Goal: Information Seeking & Learning: Learn about a topic

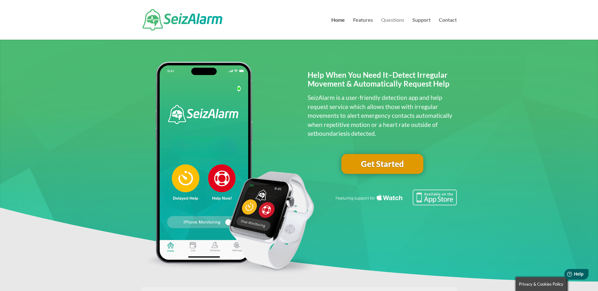
click at [389, 20] on link "Questions" at bounding box center [392, 29] width 23 height 22
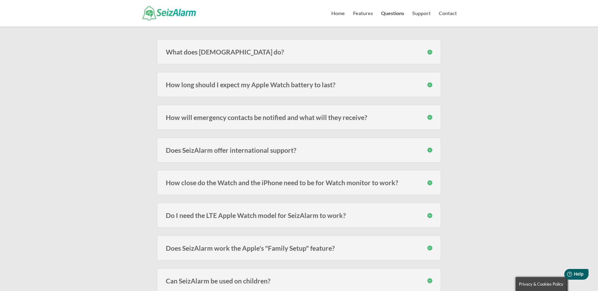
scroll to position [95, 0]
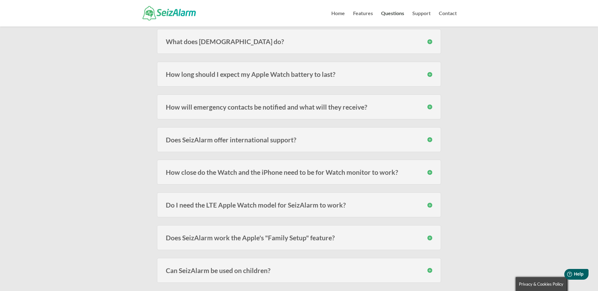
click at [363, 84] on div "How long should I expect my Apple Watch battery to last? Users of the models fr…" at bounding box center [299, 74] width 284 height 25
click at [433, 72] on div "How long should I expect my Apple Watch battery to last? Users of the models fr…" at bounding box center [299, 74] width 284 height 25
click at [432, 73] on h3 "How long should I expect my Apple Watch battery to last?" at bounding box center [299, 74] width 266 height 7
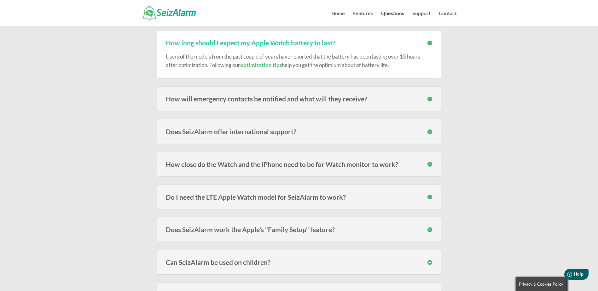
scroll to position [158, 0]
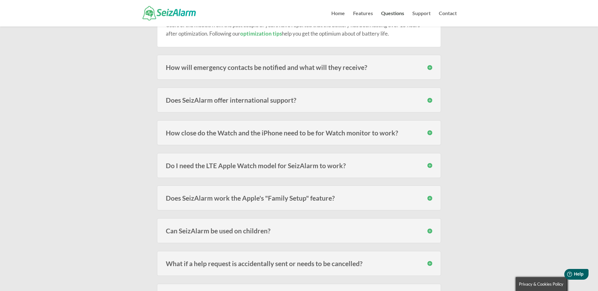
click at [428, 132] on h3 "How close do the Watch and the iPhone need to be for Watch monitor to work?" at bounding box center [299, 133] width 266 height 7
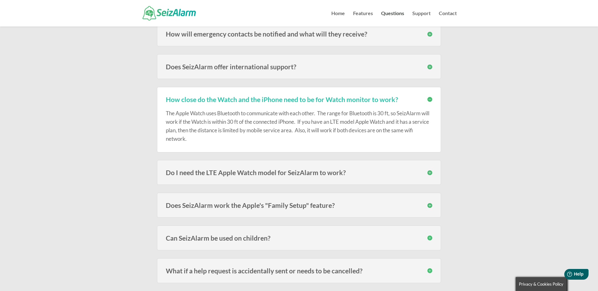
scroll to position [221, 0]
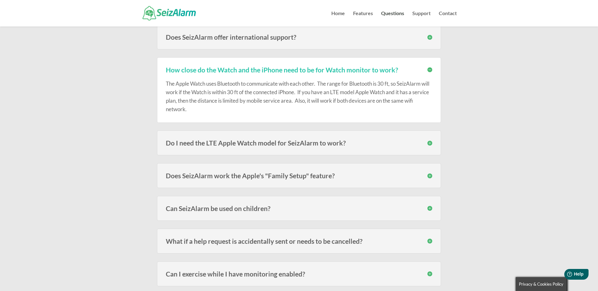
click at [427, 144] on h3 "Do I need the LTE Apple Watch model for SeizAlarm to work?" at bounding box center [299, 143] width 266 height 7
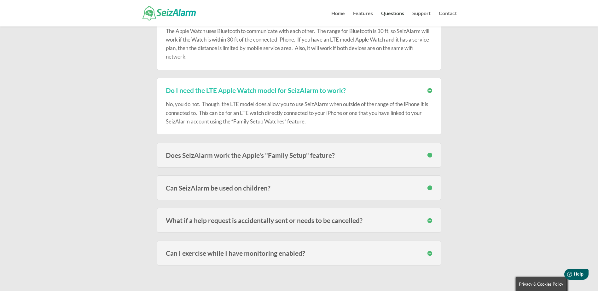
scroll to position [284, 0]
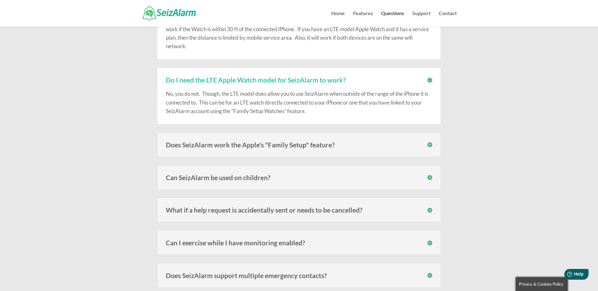
click at [432, 145] on h3 "Does SeizAlarm work the Apple's "Family Setup" feature?" at bounding box center [299, 145] width 266 height 7
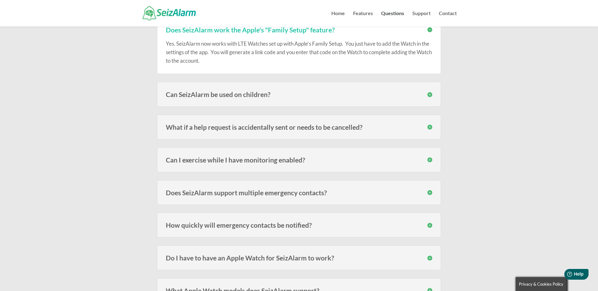
scroll to position [410, 0]
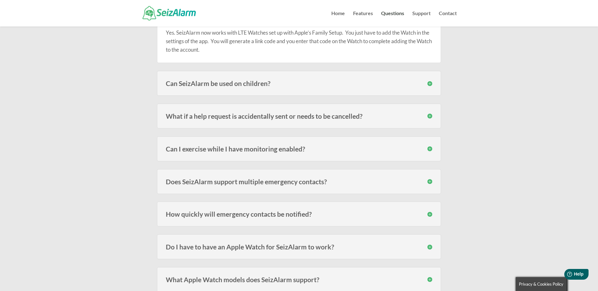
click at [431, 115] on h3 "What if a help request is accidentally sent or needs to be cancelled?" at bounding box center [299, 116] width 266 height 7
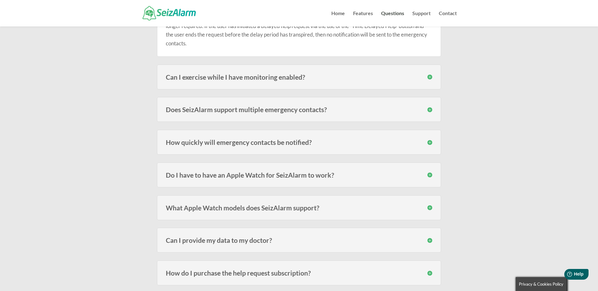
scroll to position [536, 0]
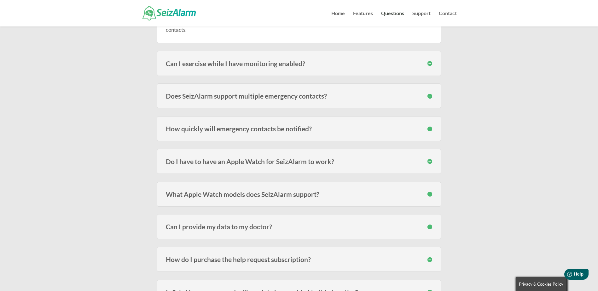
click at [430, 159] on h3 "Do I have to have an Apple Watch for SeizAlarm to work?" at bounding box center [299, 161] width 266 height 7
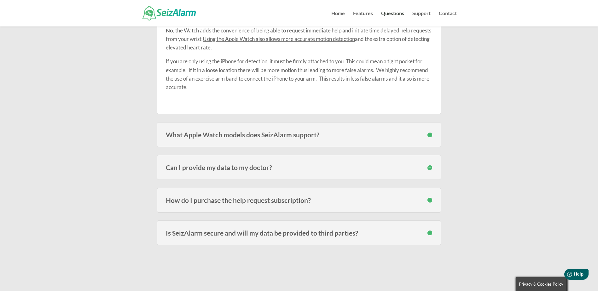
scroll to position [693, 0]
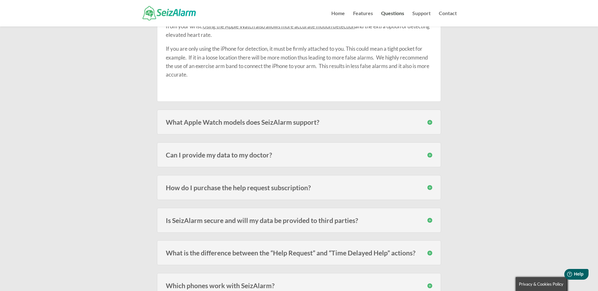
click at [428, 121] on h3 "What Apple Watch models does SeizAlarm support?" at bounding box center [299, 122] width 266 height 7
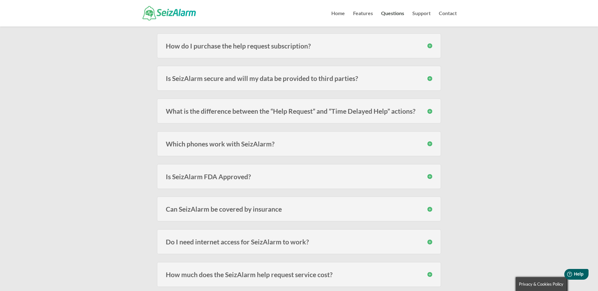
scroll to position [883, 0]
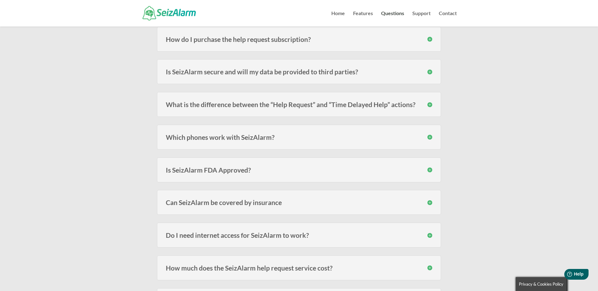
click at [431, 38] on h3 "How do I purchase the help request subscription?" at bounding box center [299, 39] width 266 height 7
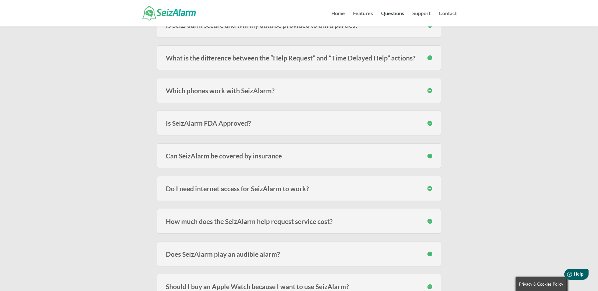
scroll to position [977, 0]
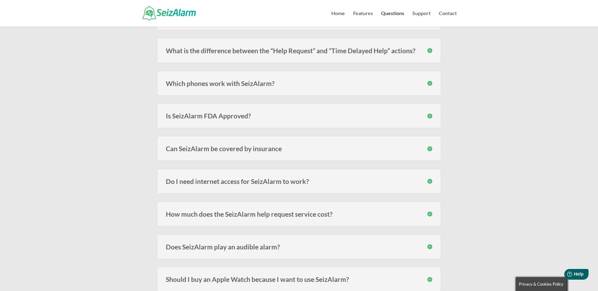
click at [431, 85] on h3 "Which phones work with SeizAlarm?" at bounding box center [299, 83] width 266 height 7
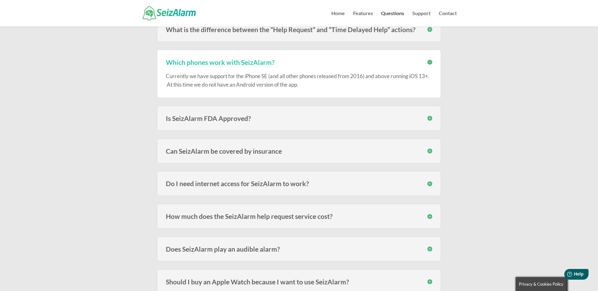
scroll to position [1040, 0]
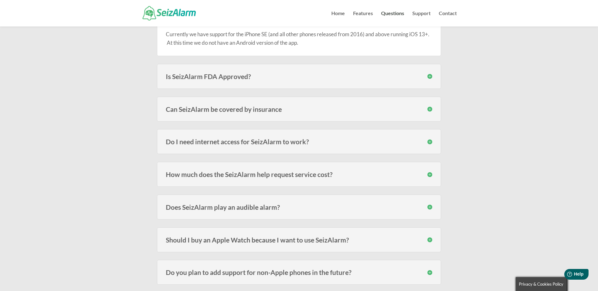
click at [431, 108] on h3 "Can SeizAlarm be covered by insurance" at bounding box center [299, 109] width 266 height 7
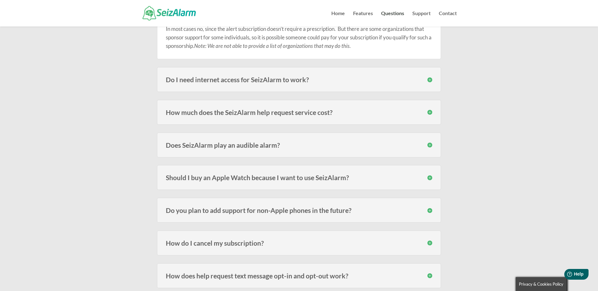
scroll to position [1135, 0]
click at [431, 78] on h3 "Do I need internet access for SeizAlarm to work?" at bounding box center [299, 79] width 266 height 7
